Goal: Navigation & Orientation: Find specific page/section

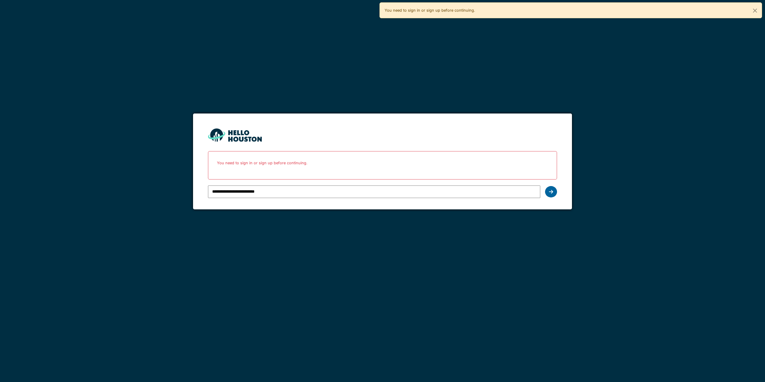
click at [553, 194] on div at bounding box center [551, 191] width 12 height 11
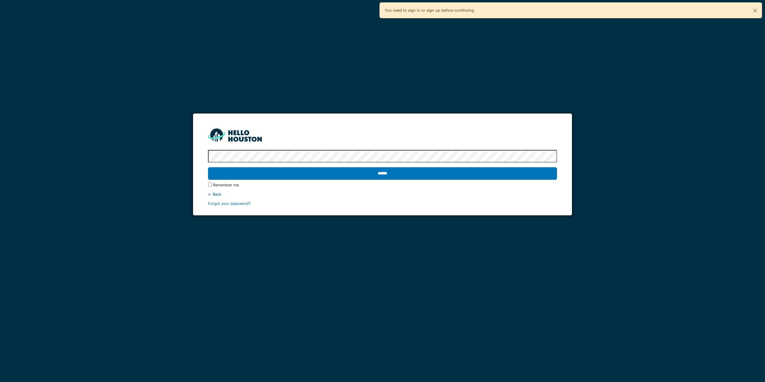
click at [485, 180] on div "******" at bounding box center [382, 173] width 349 height 17
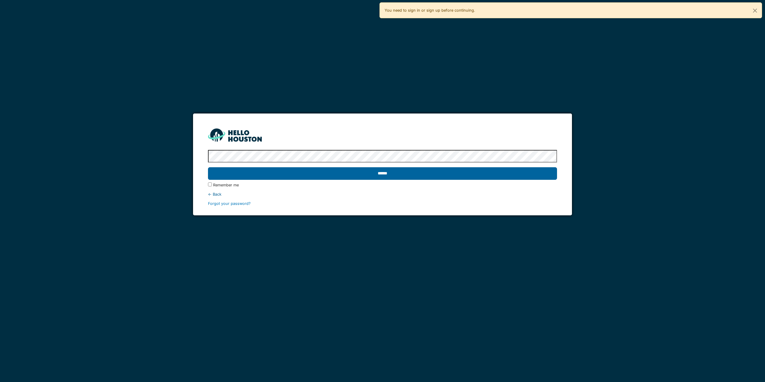
click at [479, 172] on input "******" at bounding box center [382, 173] width 349 height 13
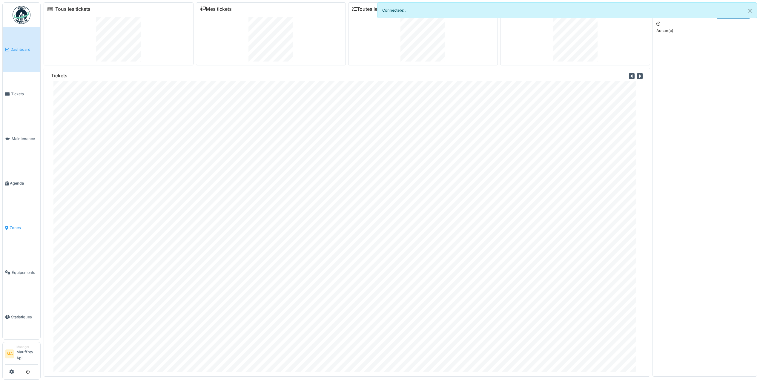
click at [18, 227] on span "Zones" at bounding box center [24, 228] width 28 height 6
